Goal: Entertainment & Leisure: Browse casually

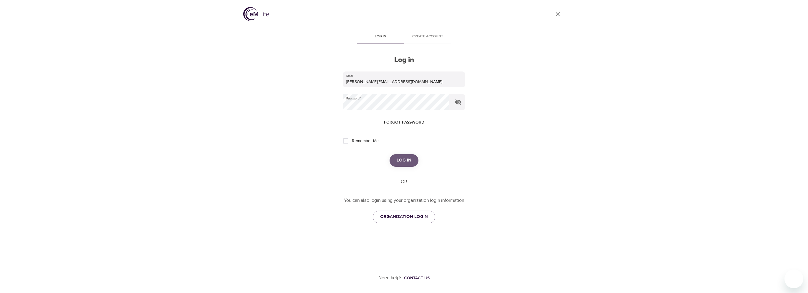
click at [398, 160] on span "Log in" at bounding box center [404, 161] width 15 height 8
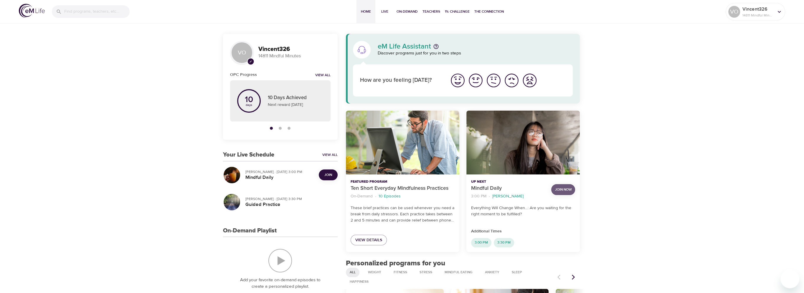
click at [568, 188] on span "Join Now" at bounding box center [563, 190] width 17 height 6
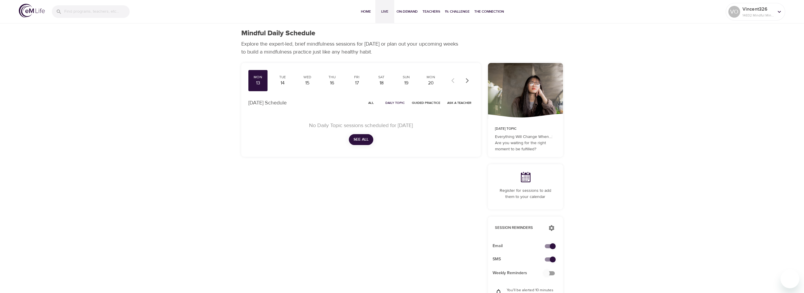
click at [389, 12] on span "Live" at bounding box center [385, 12] width 14 height 6
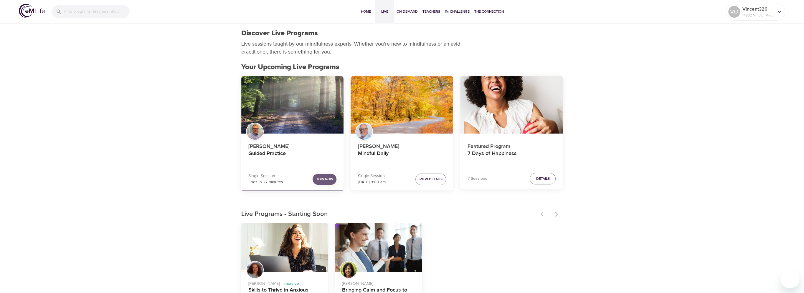
click at [332, 176] on button "Join Now" at bounding box center [325, 179] width 24 height 11
click at [326, 179] on span "Join Now" at bounding box center [324, 179] width 17 height 6
click at [445, 16] on p "14832 Mindful Minutes" at bounding box center [757, 15] width 31 height 5
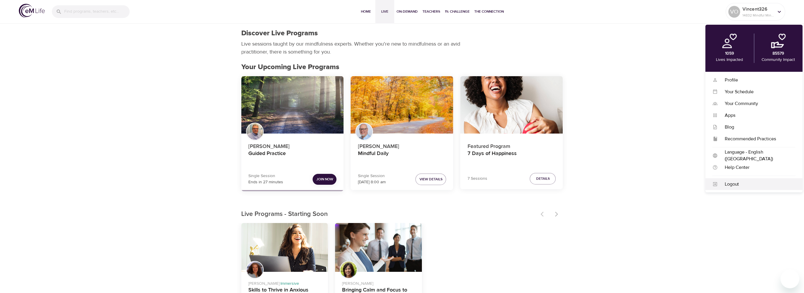
click at [445, 183] on div "Logout" at bounding box center [757, 184] width 78 height 7
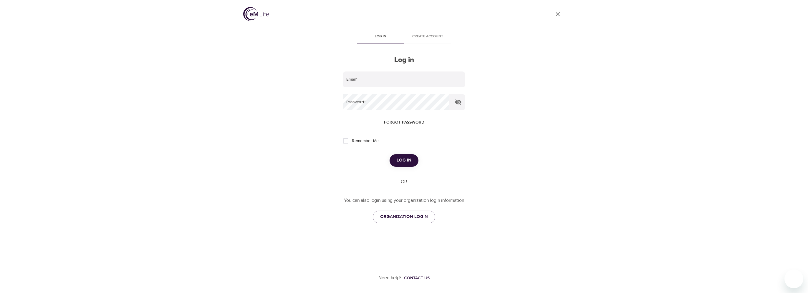
type input "[PERSON_NAME][EMAIL_ADDRESS][DOMAIN_NAME]"
click at [397, 159] on button "Log in" at bounding box center [404, 160] width 29 height 12
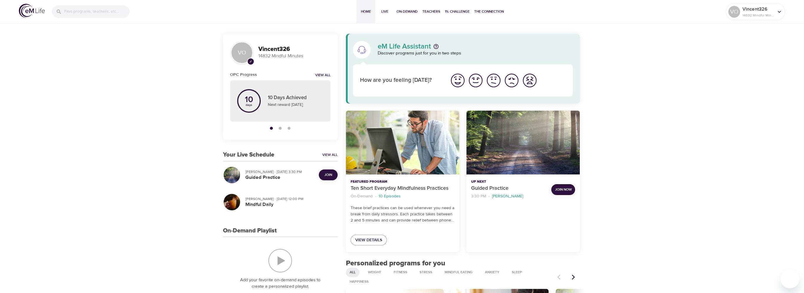
click at [331, 177] on span "Join" at bounding box center [328, 175] width 8 height 6
